Goal: Use online tool/utility: Use online tool/utility

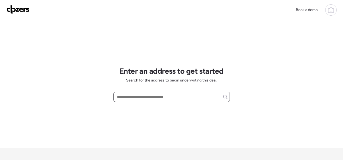
click at [135, 95] on input "text" at bounding box center [171, 97] width 111 height 8
paste input "**********"
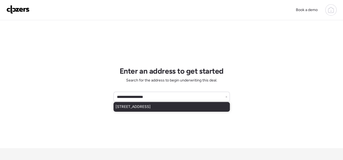
click at [147, 103] on div "[STREET_ADDRESS]" at bounding box center [171, 107] width 116 height 10
type input "**********"
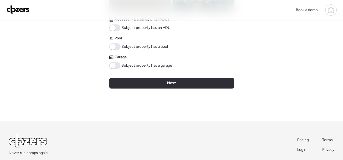
scroll to position [269, 0]
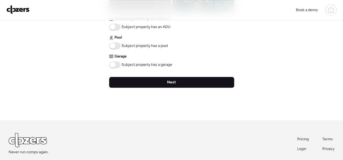
click at [177, 81] on div "Next" at bounding box center [171, 82] width 125 height 11
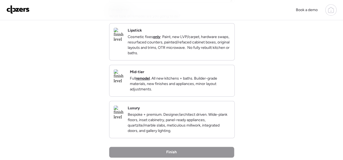
scroll to position [81, 0]
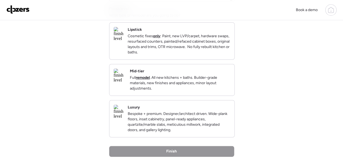
click at [204, 75] on div "Mid-tier Full remodel . All new kitchens + baths. Builder-grade materials, new …" at bounding box center [180, 79] width 100 height 23
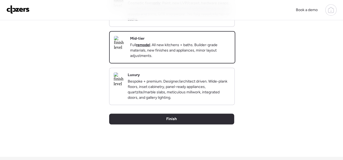
scroll to position [185, 0]
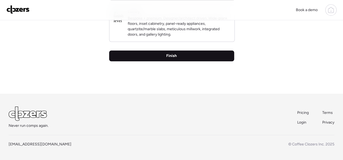
click at [171, 56] on span "Finish" at bounding box center [171, 55] width 10 height 5
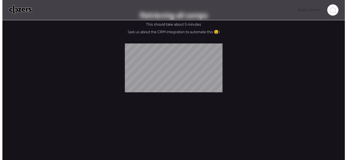
scroll to position [0, 0]
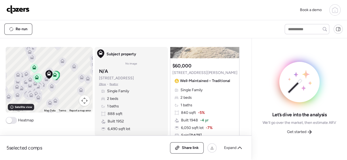
scroll to position [81, 0]
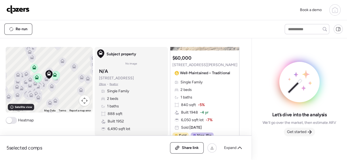
click at [296, 130] on span "Get started" at bounding box center [296, 131] width 19 height 5
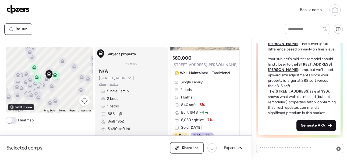
click at [312, 125] on span "Generate ARV" at bounding box center [313, 124] width 25 height 5
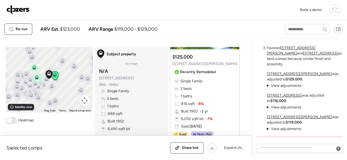
scroll to position [753, 0]
